Goal: Information Seeking & Learning: Learn about a topic

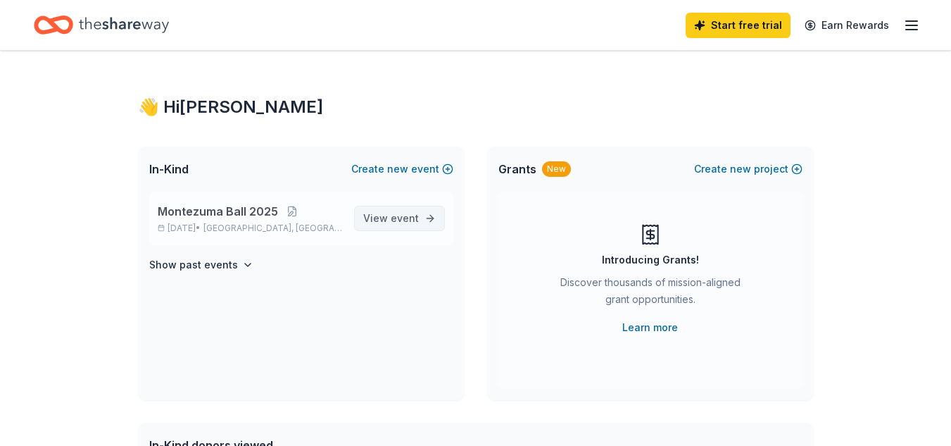
click at [395, 218] on span "event" at bounding box center [405, 218] width 28 height 12
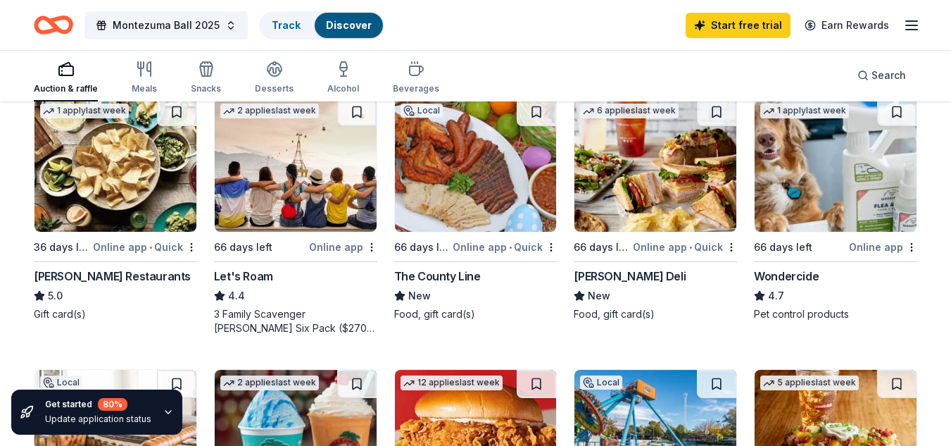
scroll to position [706, 0]
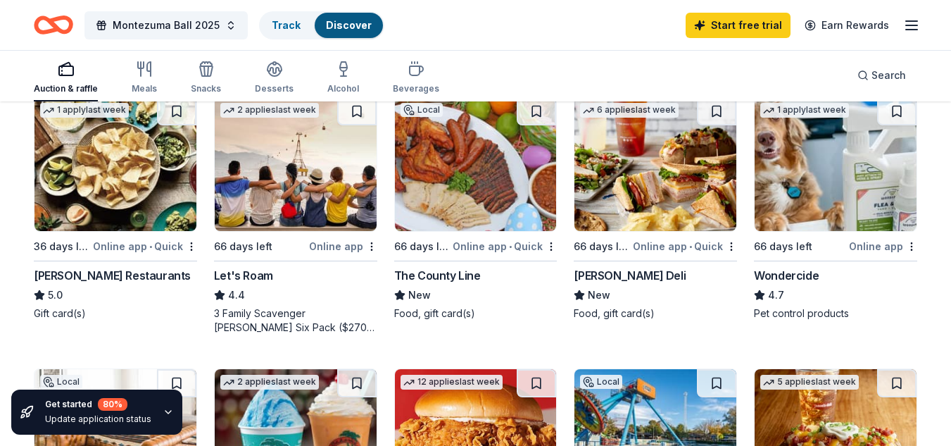
click at [250, 274] on div "Let's Roam" at bounding box center [243, 275] width 59 height 17
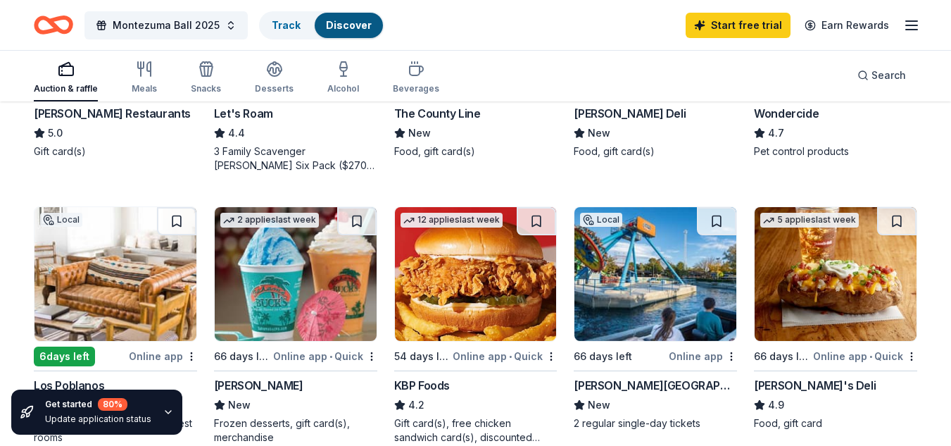
scroll to position [867, 0]
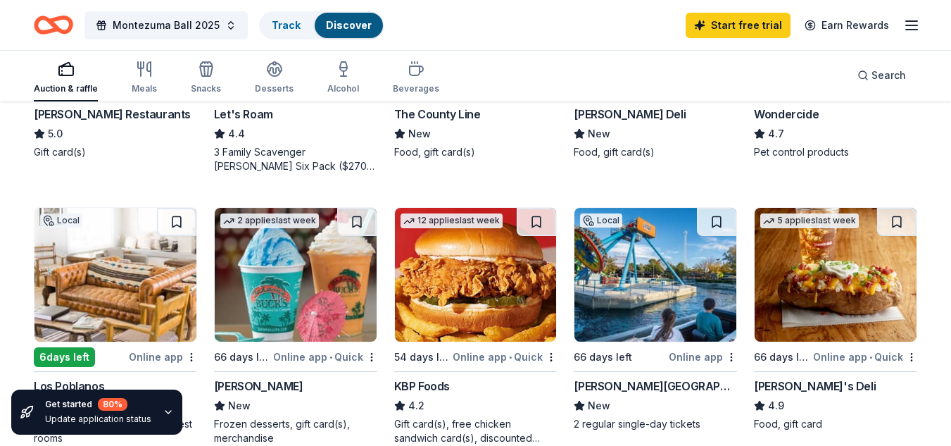
click at [308, 277] on img at bounding box center [296, 275] width 162 height 134
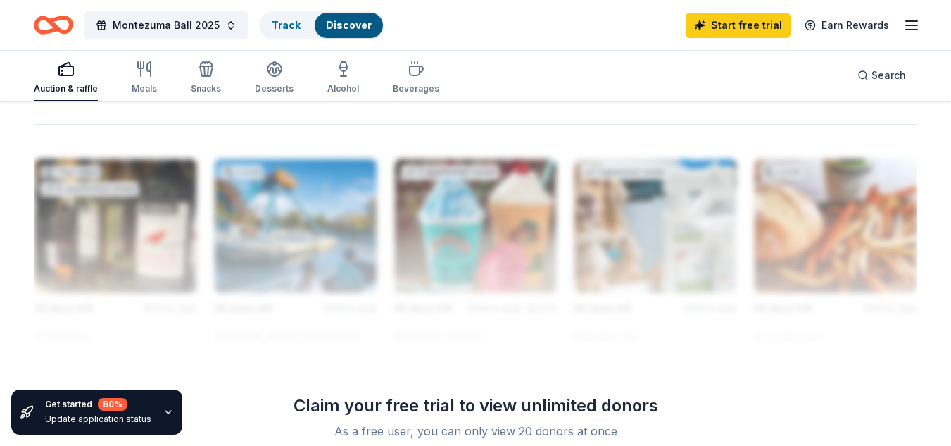
scroll to position [876, 0]
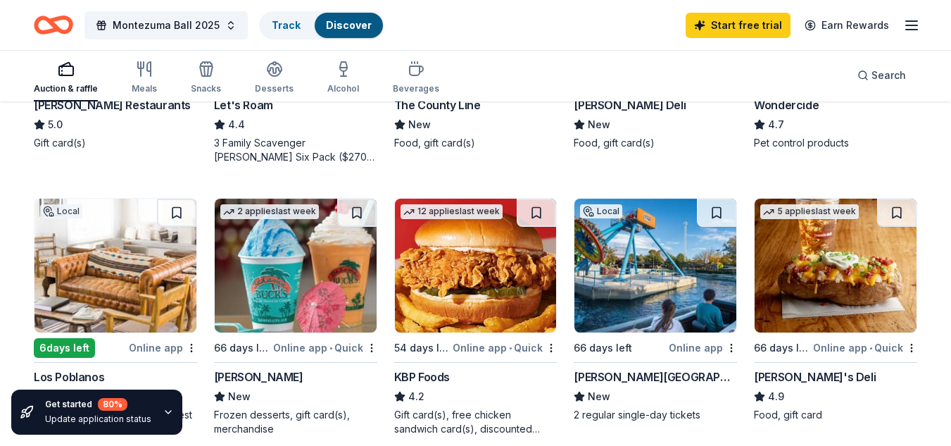
click at [817, 301] on img at bounding box center [836, 266] width 162 height 134
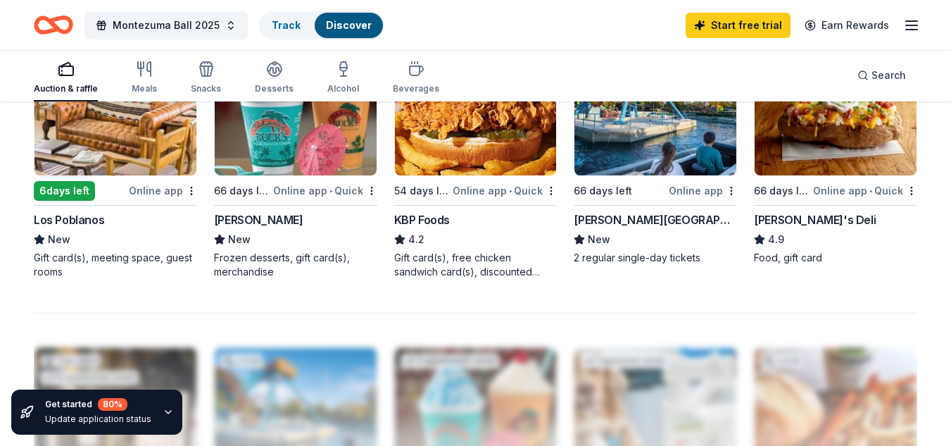
scroll to position [1034, 0]
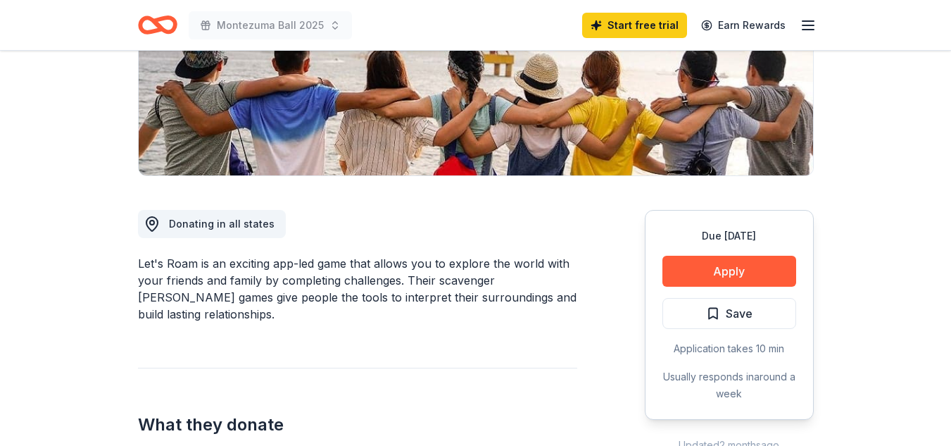
scroll to position [253, 0]
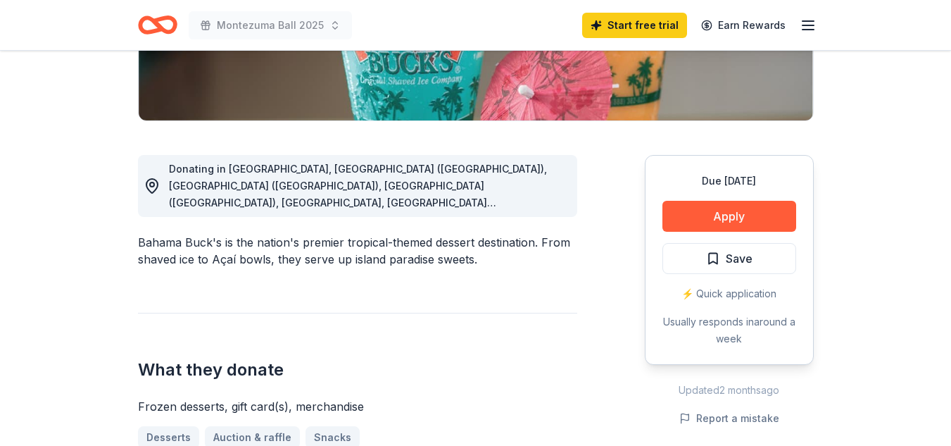
scroll to position [307, 0]
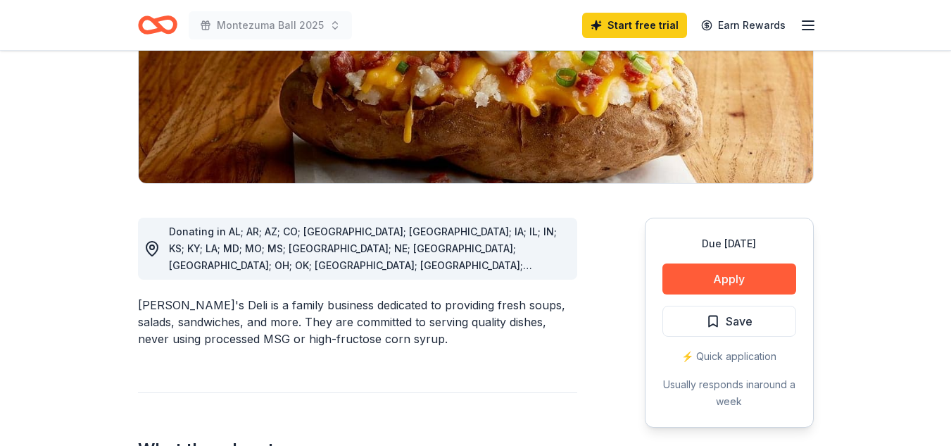
scroll to position [245, 0]
